Goal: Task Accomplishment & Management: Manage account settings

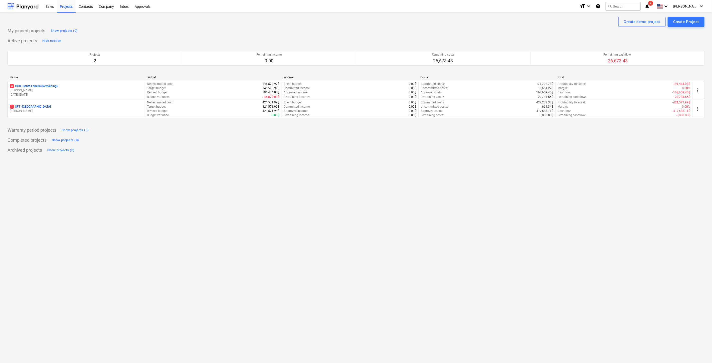
click at [488, 6] on span "notifications 2" at bounding box center [647, 6] width 6 height 6
click at [488, 33] on button "Mark all as read" at bounding box center [642, 33] width 22 height 4
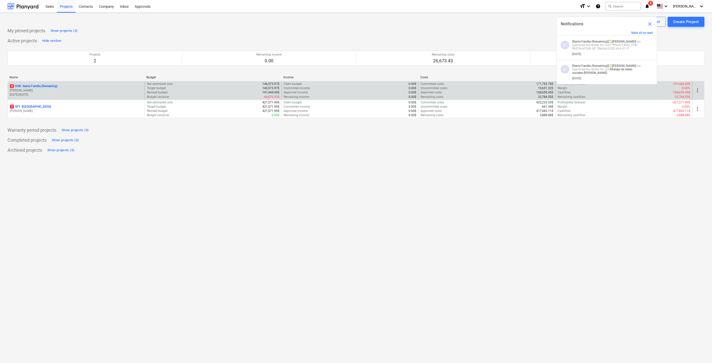
click at [48, 86] on p "4 HSD - Santa Familia (Remaining)" at bounding box center [34, 86] width 48 height 4
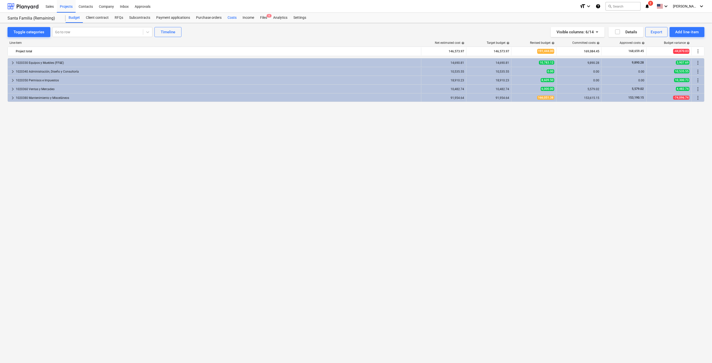
click at [229, 17] on div "Costs" at bounding box center [231, 18] width 15 height 10
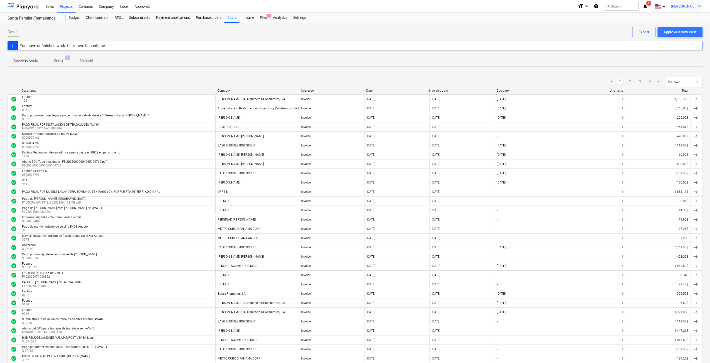
click at [488, 4] on div "[PERSON_NAME] keyboard_arrow_down" at bounding box center [687, 6] width 32 height 13
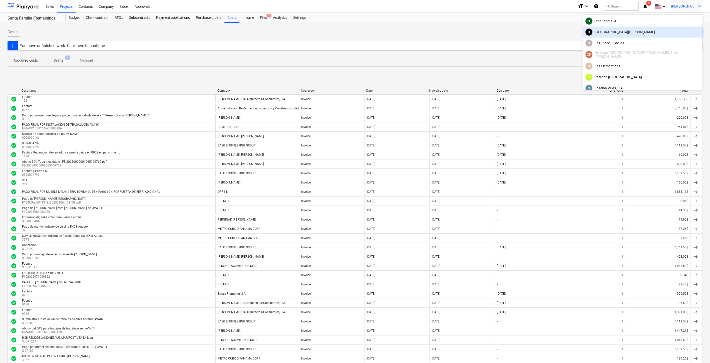
click at [278, 76] on div at bounding box center [355, 181] width 710 height 363
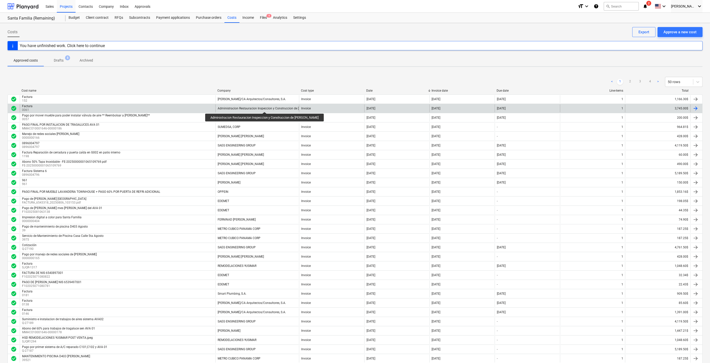
click at [259, 107] on div "Administracion Restauracion Inspeccion y Construccion de [PERSON_NAME]" at bounding box center [269, 109] width 103 height 4
click at [232, 107] on div "Administracion Restauracion Inspeccion y Construccion de [PERSON_NAME]" at bounding box center [269, 109] width 103 height 4
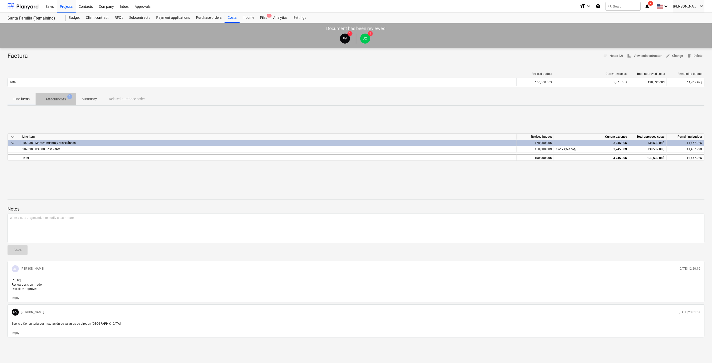
click at [64, 100] on p "Attachments" at bounding box center [56, 99] width 20 height 5
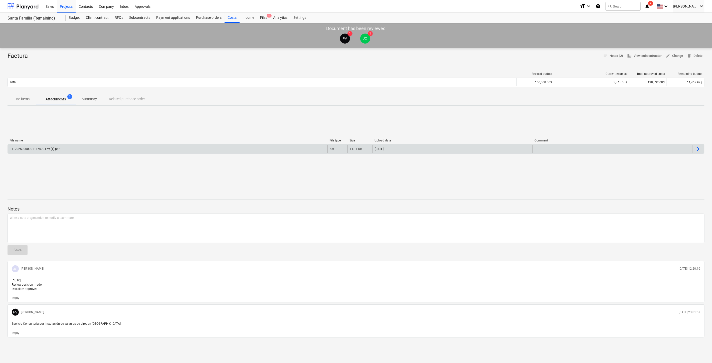
click at [52, 147] on div "FE-20250000001115079179 (1).pdf" at bounding box center [35, 149] width 50 height 4
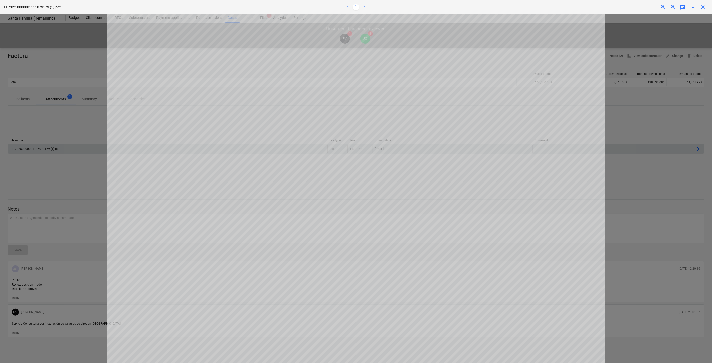
scroll to position [139, 0]
click at [488, 205] on div at bounding box center [356, 188] width 712 height 349
click at [488, 248] on div at bounding box center [356, 188] width 712 height 349
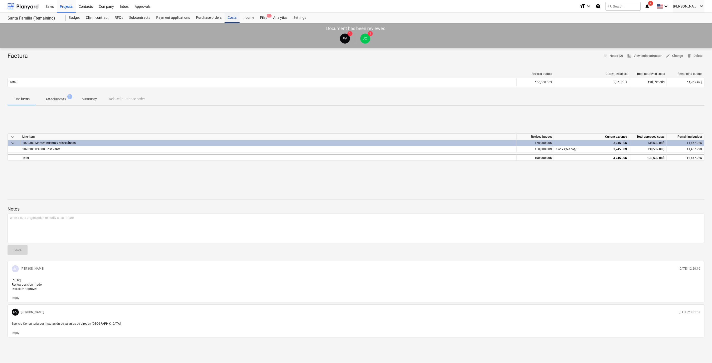
click at [227, 18] on div "Costs" at bounding box center [231, 18] width 15 height 10
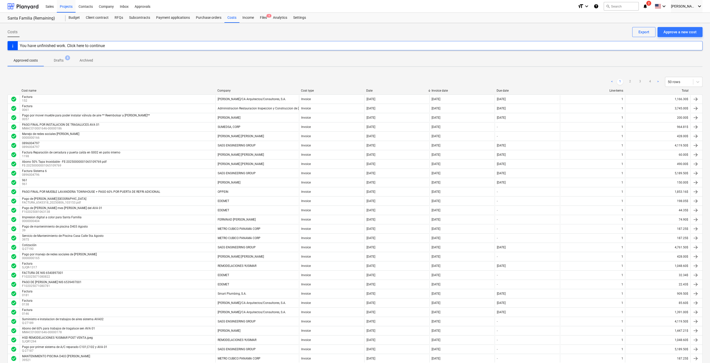
click at [488, 5] on span "2" at bounding box center [648, 3] width 5 height 5
click at [488, 33] on button "Mark all as read" at bounding box center [640, 33] width 22 height 4
click at [488, 32] on button "Mark all as read" at bounding box center [640, 33] width 22 height 4
click at [488, 25] on span "close" at bounding box center [648, 24] width 6 height 6
click at [488, 5] on icon "keyboard_arrow_down" at bounding box center [699, 6] width 6 height 6
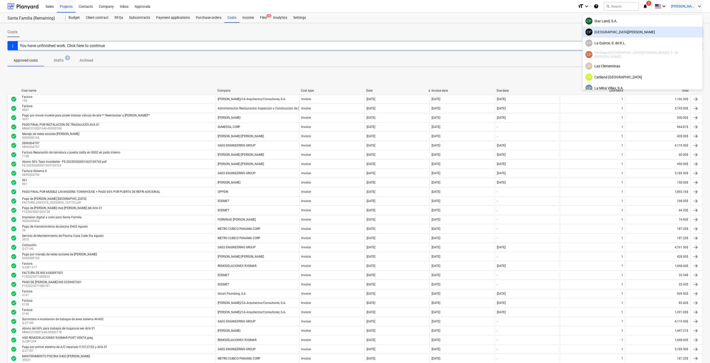
click at [488, 35] on div "[GEOGRAPHIC_DATA][PERSON_NAME]" at bounding box center [642, 32] width 114 height 7
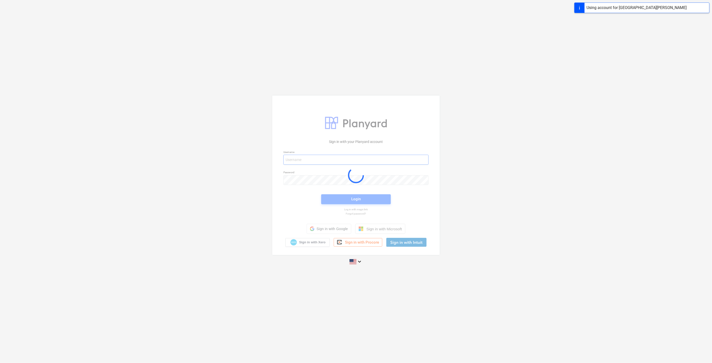
type input "[PERSON_NAME][EMAIL_ADDRESS][DOMAIN_NAME]"
